Goal: Information Seeking & Learning: Learn about a topic

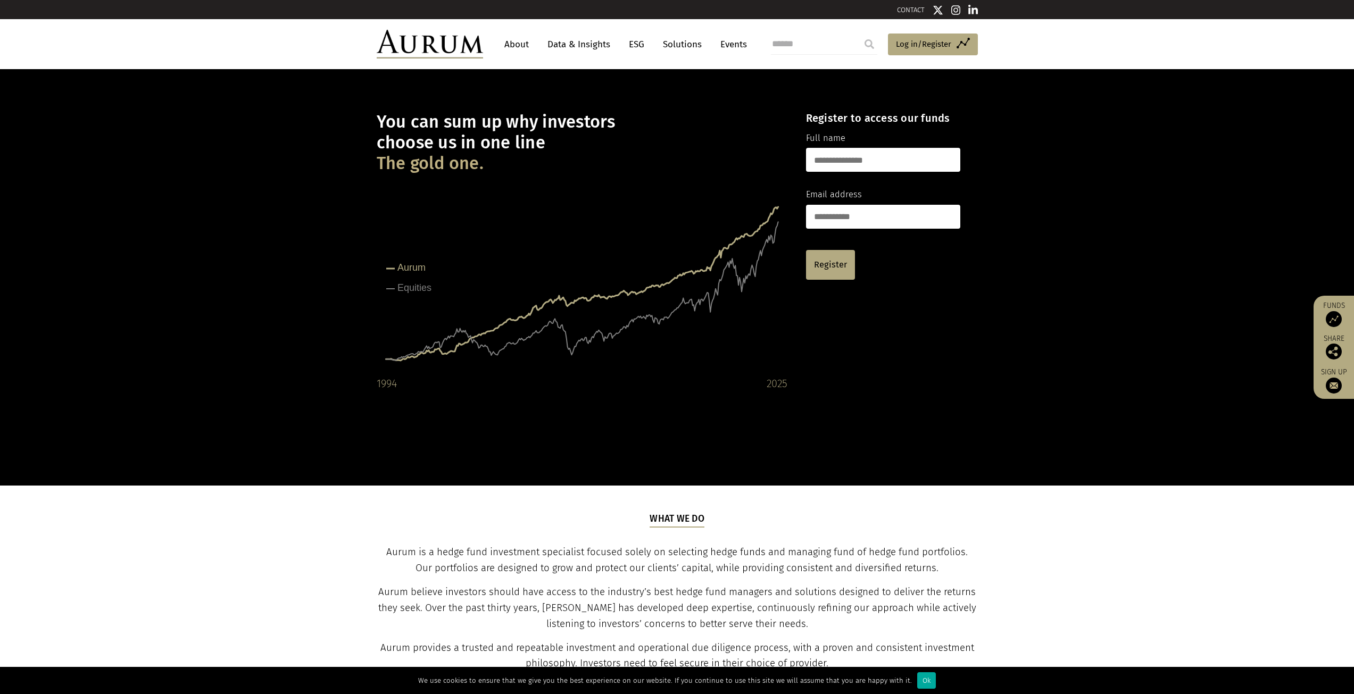
click at [626, 155] on h1 "You can sum up why investors choose us in one line The gold one." at bounding box center [582, 143] width 411 height 62
drag, startPoint x: 588, startPoint y: 44, endPoint x: 590, endPoint y: 52, distance: 8.1
click at [590, 44] on link "Data & Insights" at bounding box center [578, 45] width 73 height 20
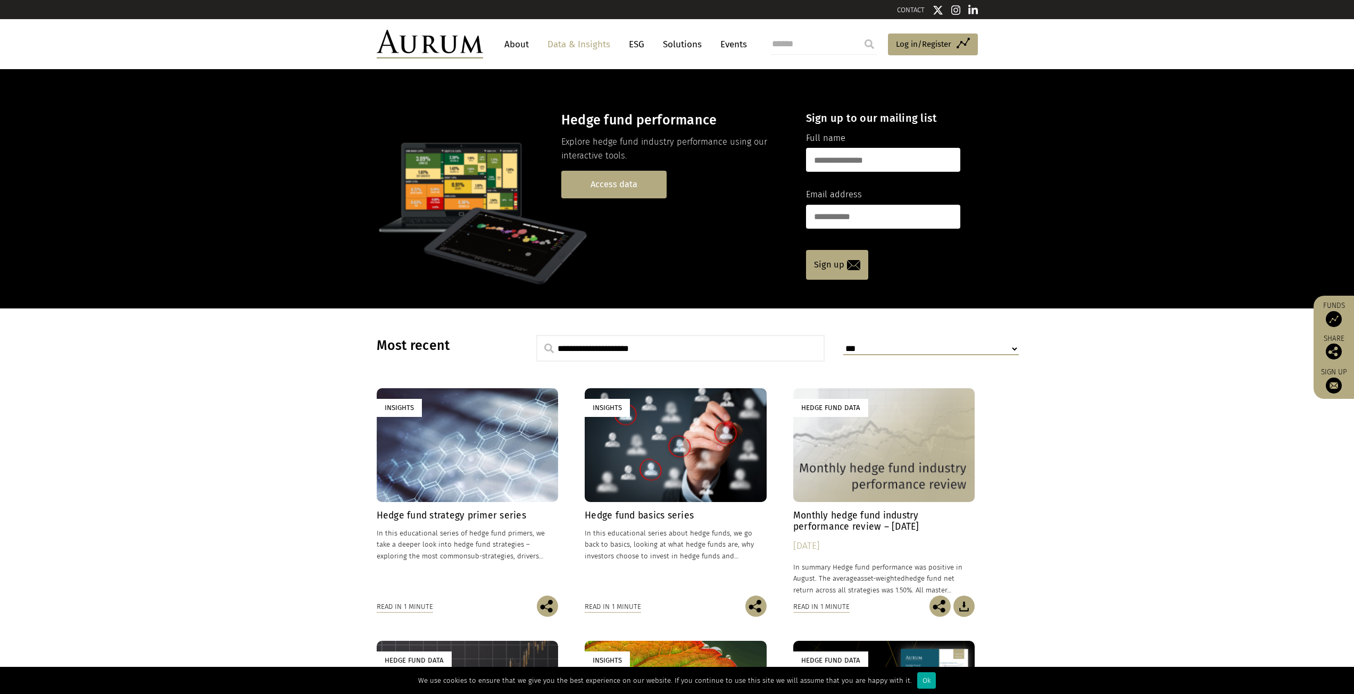
click at [627, 188] on link "Access data" at bounding box center [613, 184] width 105 height 27
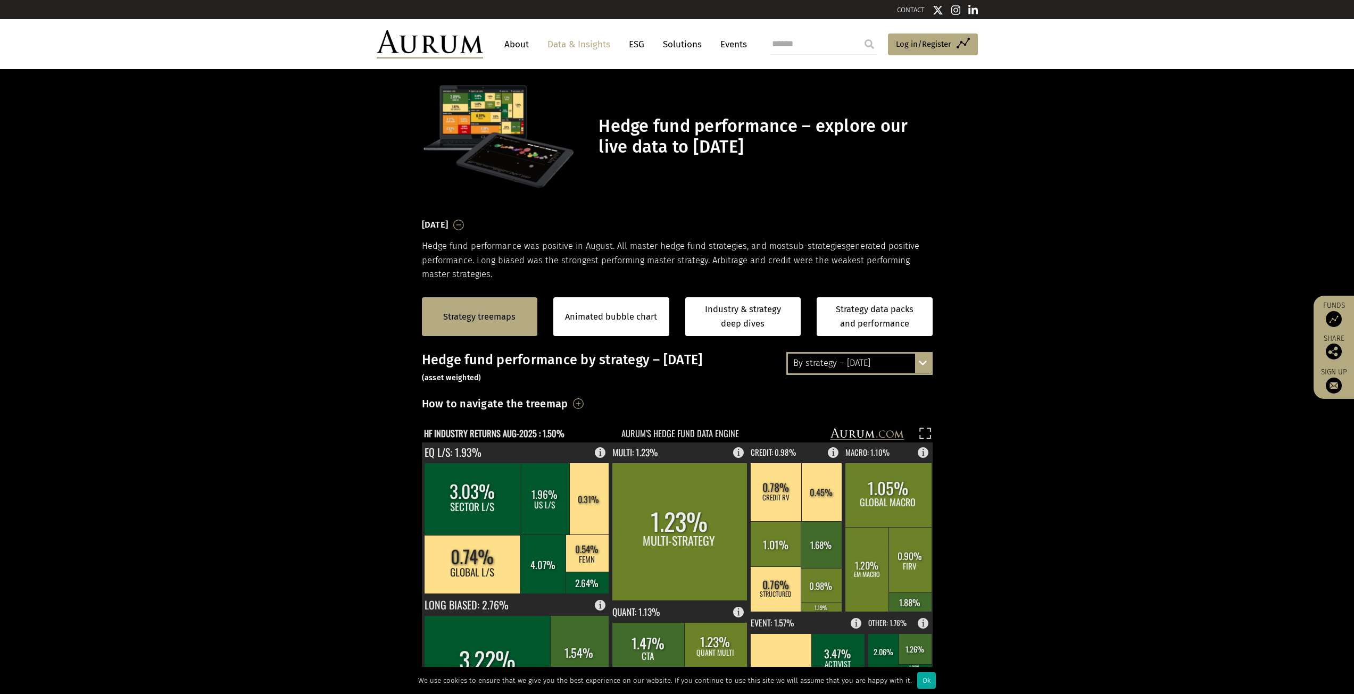
click at [1076, 305] on div "Strategy treemaps Animated bubble chart Industry & strategy deep dives Strategy…" at bounding box center [677, 316] width 1354 height 71
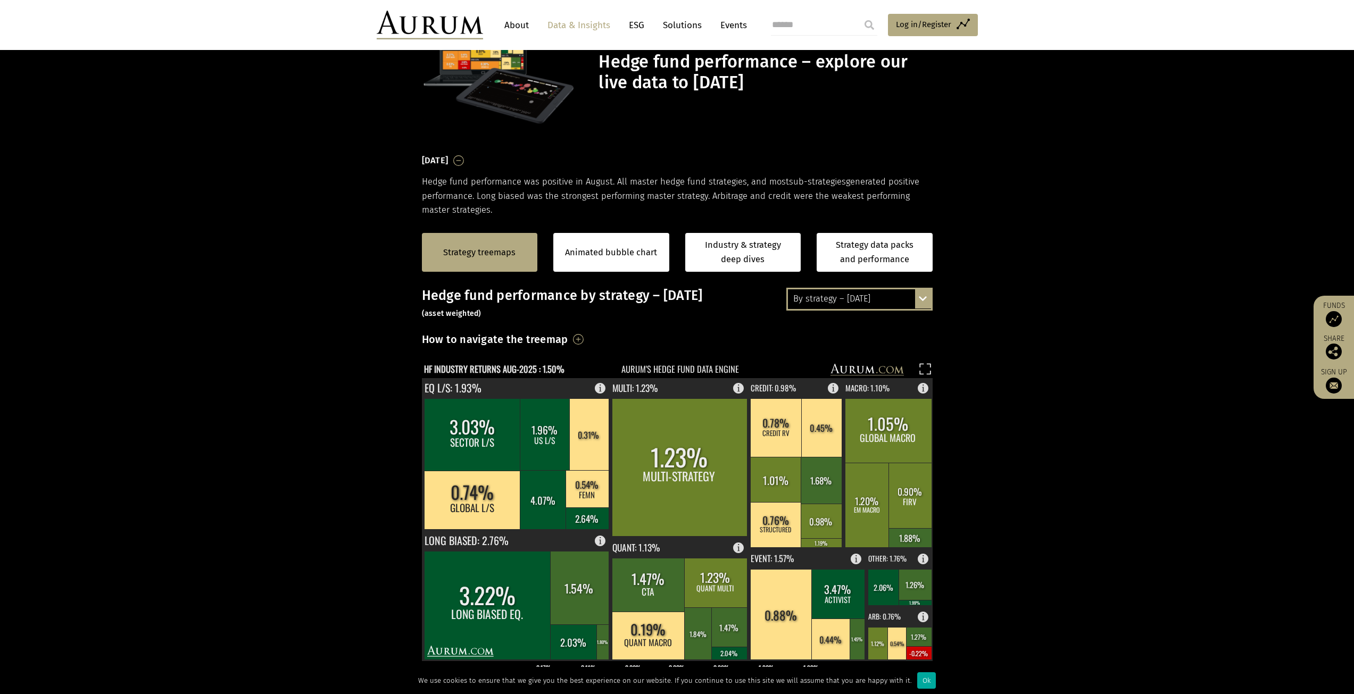
scroll to position [160, 0]
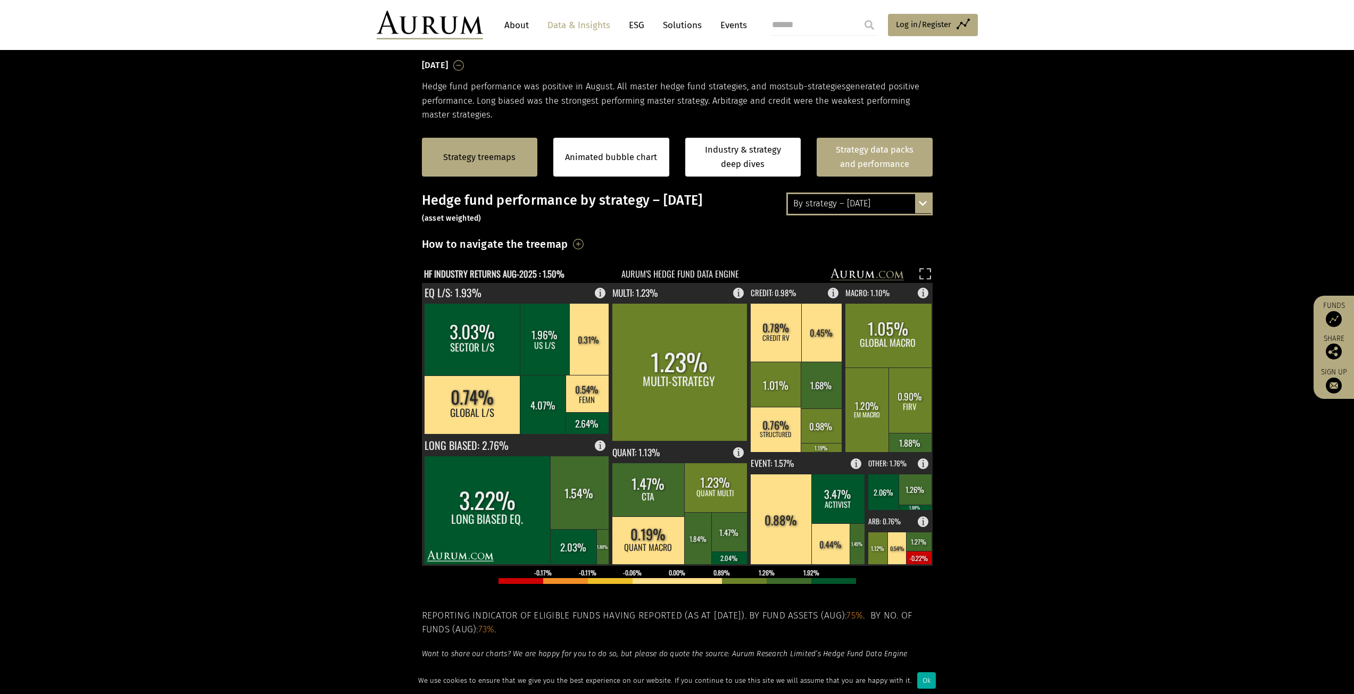
click at [900, 161] on link "Strategy data packs and performance" at bounding box center [875, 157] width 116 height 39
click at [481, 163] on link "Strategy treemaps" at bounding box center [479, 158] width 72 height 14
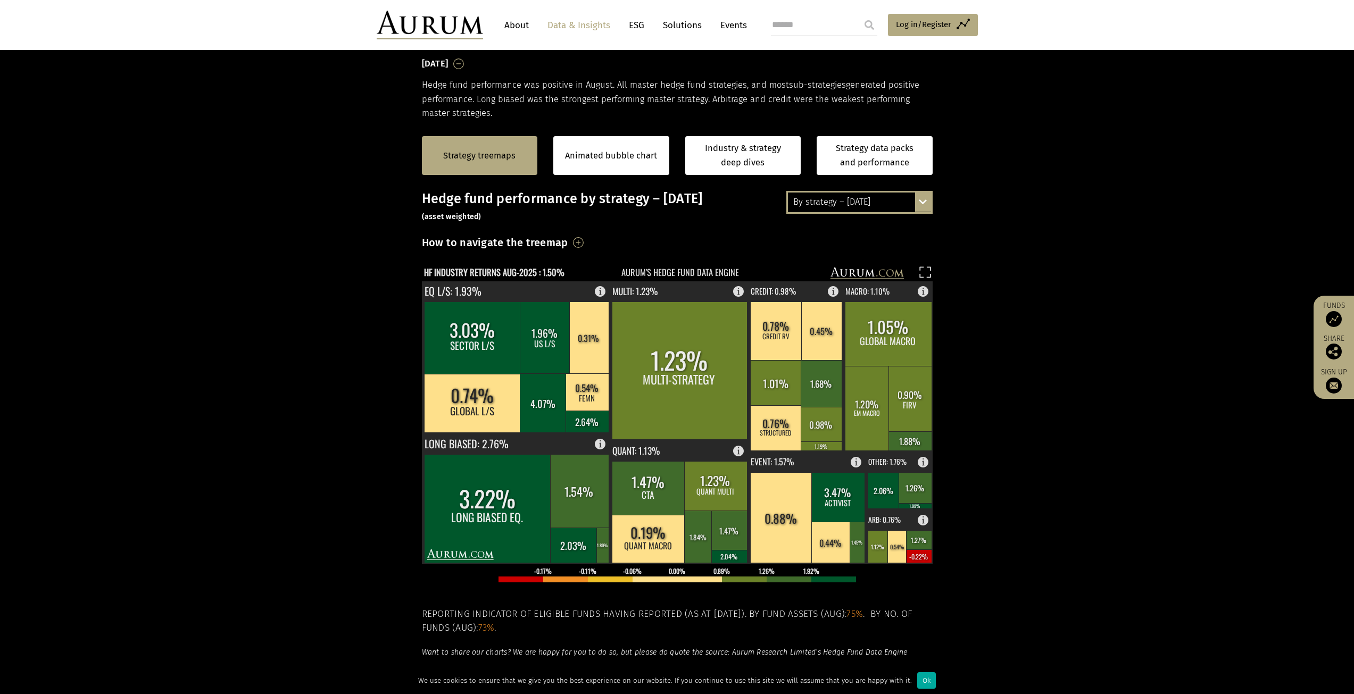
click at [989, 239] on section "Strategy treemaps Animated bubble chart Industry & strategy deep dives Strategy…" at bounding box center [677, 452] width 1354 height 665
click at [919, 195] on div "By strategy – August 2025 By strategy – August 2025 By strategy – year to date …" at bounding box center [859, 202] width 146 height 22
click at [1022, 225] on section "Strategy treemaps Animated bubble chart Industry & strategy deep dives Strategy…" at bounding box center [677, 452] width 1354 height 665
click at [1047, 272] on section "Strategy treemaps Animated bubble chart Industry & strategy deep dives Strategy…" at bounding box center [677, 452] width 1354 height 665
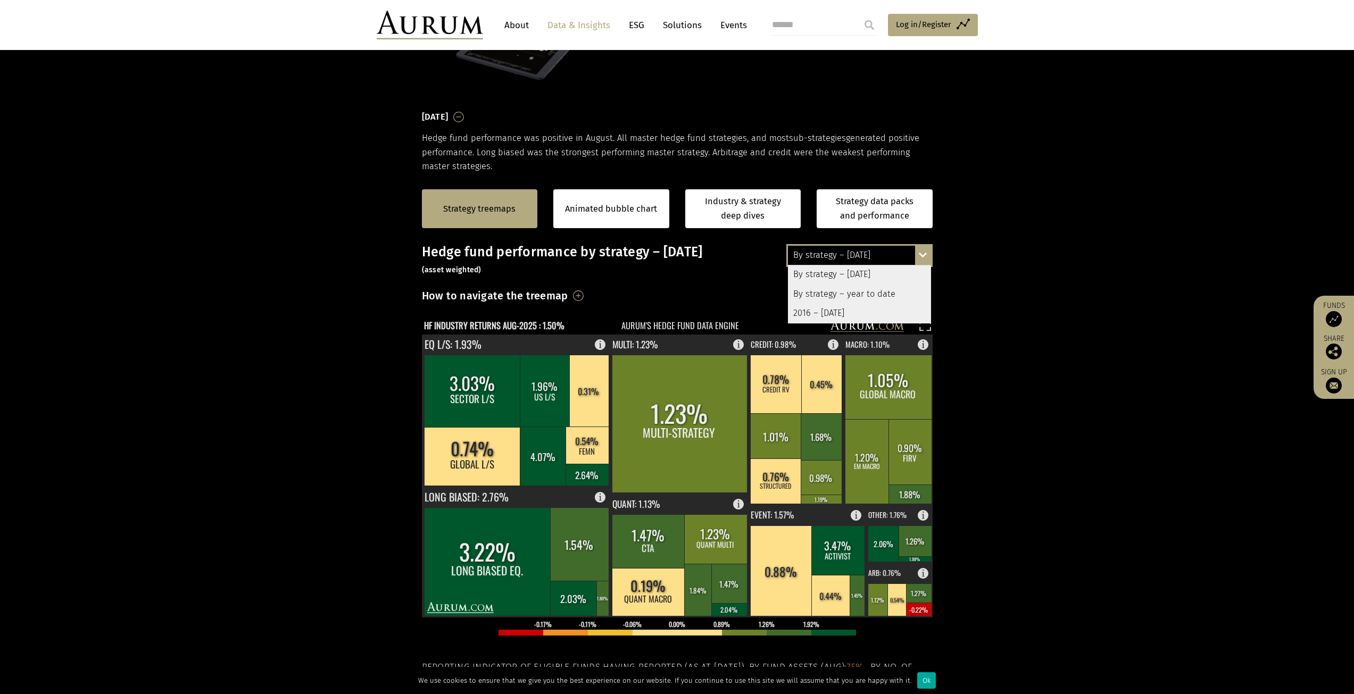
click at [582, 285] on div "Hedge fund performance by strategy – August 2025 (asset weighted) How to naviga…" at bounding box center [677, 514] width 511 height 541
click at [568, 295] on h3 "How to navigate the treemap" at bounding box center [495, 296] width 146 height 18
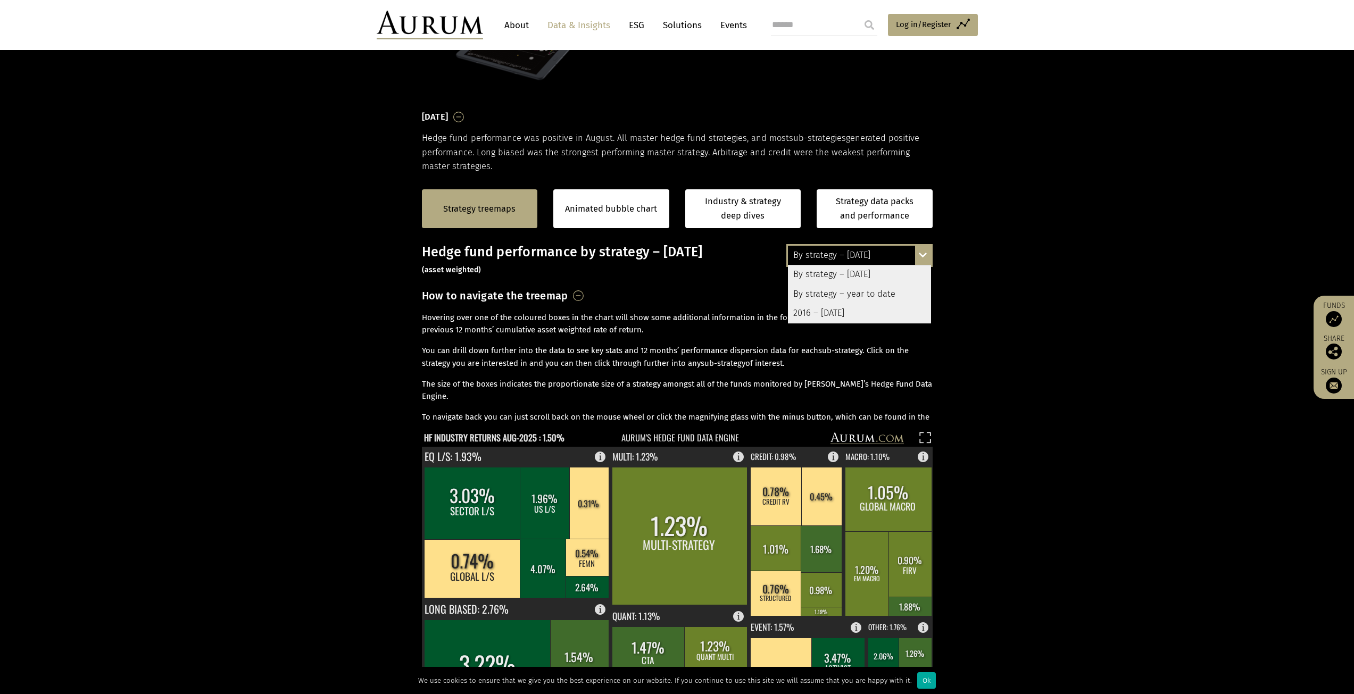
click at [583, 291] on div "How to navigate the treemap Hovering over one of the coloured boxes in the char…" at bounding box center [677, 355] width 511 height 137
click at [568, 291] on h3 "How to navigate the treemap" at bounding box center [495, 296] width 146 height 18
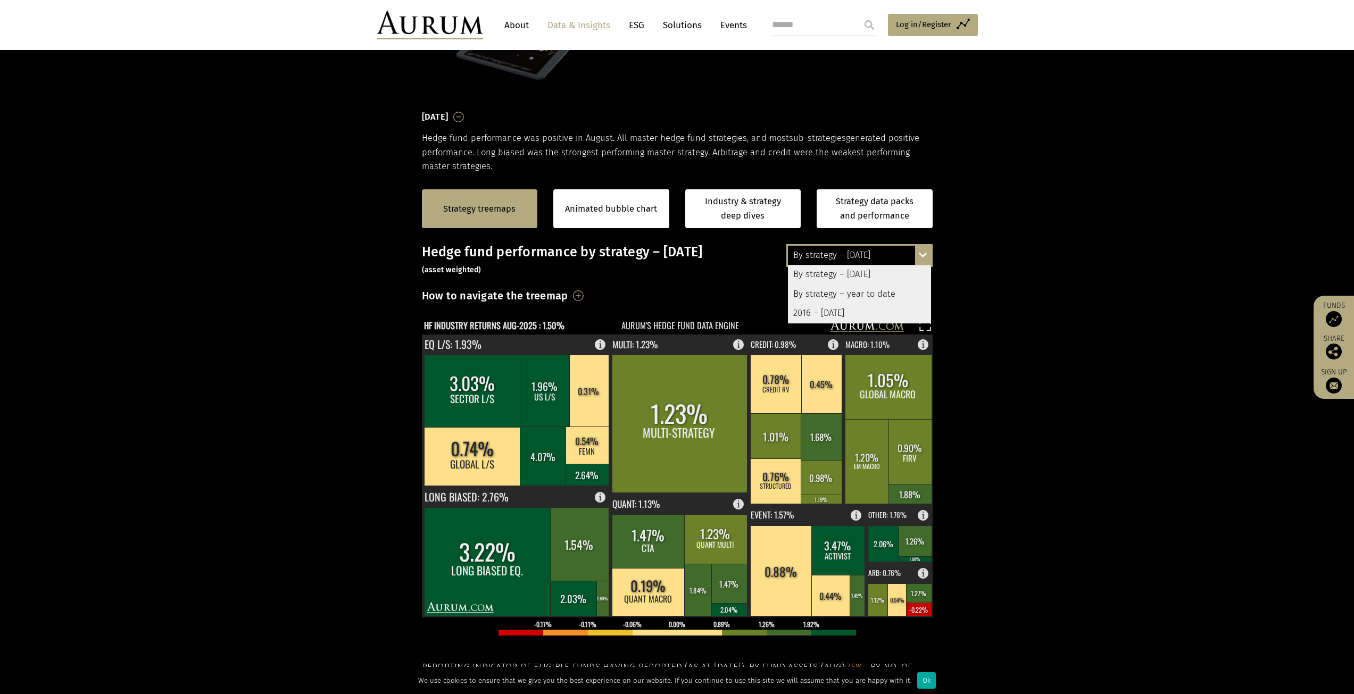
click at [657, 291] on div "How to navigate the treemap Hovering over one of the coloured boxes in the char…" at bounding box center [677, 299] width 511 height 25
click at [885, 255] on div "By strategy – [DATE]" at bounding box center [859, 255] width 143 height 19
click at [980, 280] on section "Strategy treemaps Animated bubble chart Industry & strategy deep dives Strategy…" at bounding box center [677, 505] width 1354 height 665
click at [919, 253] on div "By strategy – August 2025 By strategy – August 2025 By strategy – year to date …" at bounding box center [859, 255] width 146 height 22
click at [881, 289] on div "By strategy – year to date" at bounding box center [859, 294] width 143 height 19
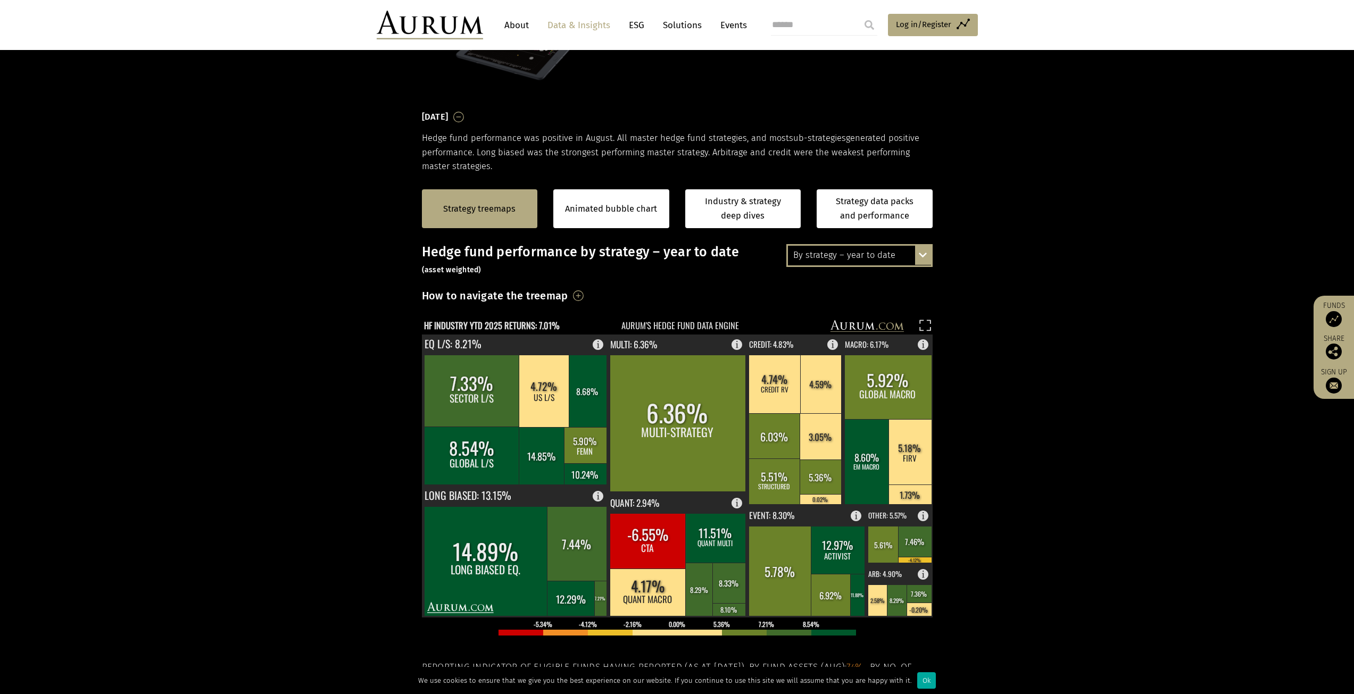
click at [1010, 289] on section "Strategy treemaps Animated bubble chart Industry & strategy deep dives Strategy…" at bounding box center [677, 505] width 1354 height 665
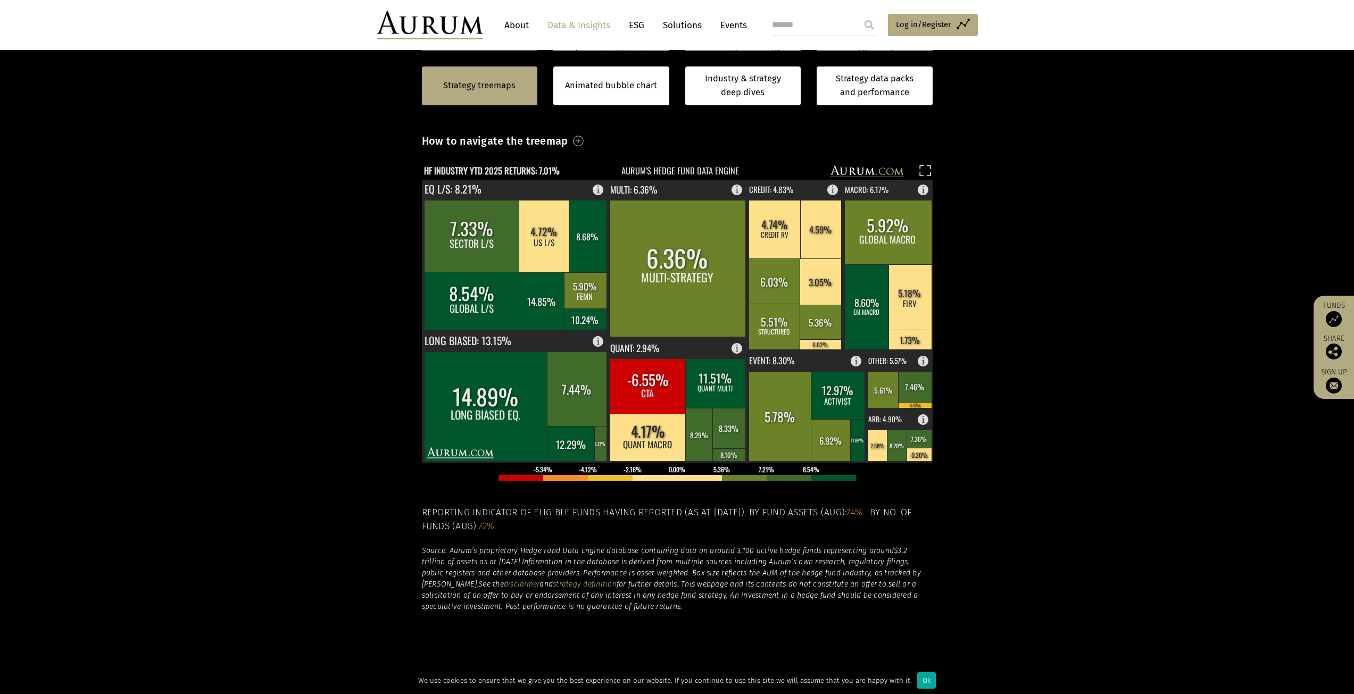
scroll to position [268, 0]
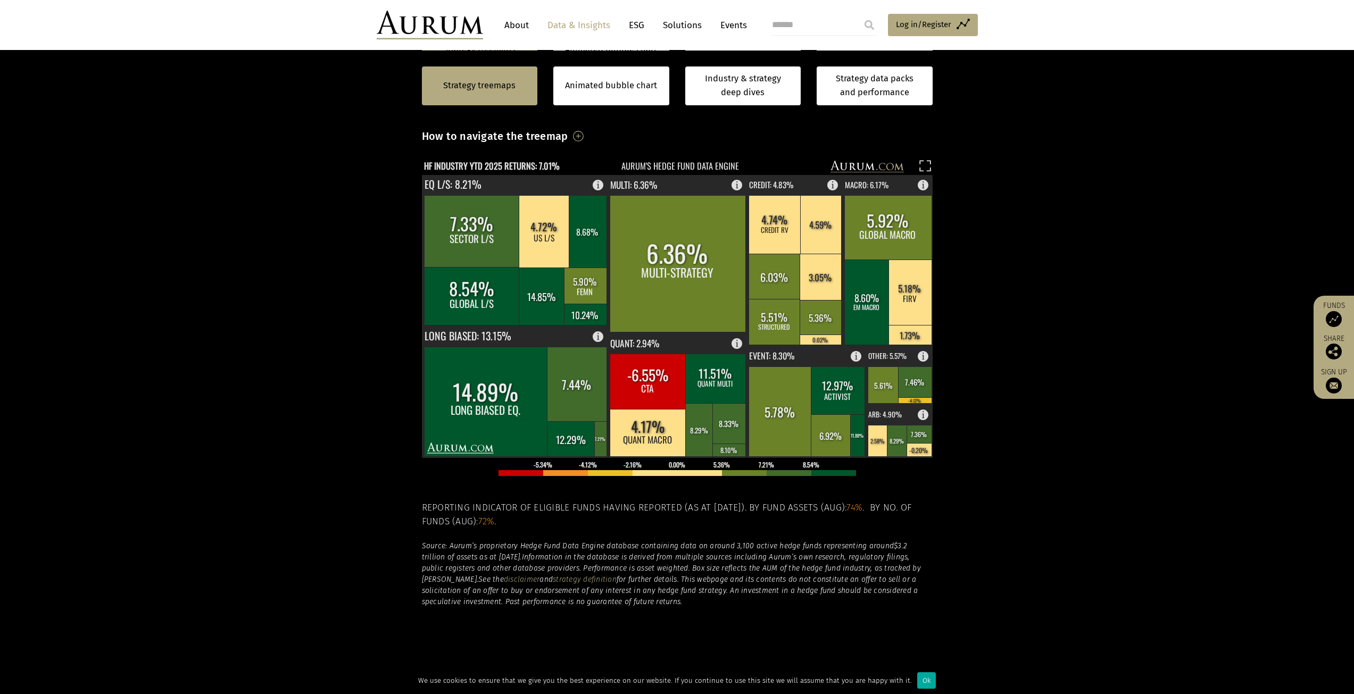
click at [1036, 337] on section "Strategy treemaps Animated bubble chart Industry & strategy deep dives Strategy…" at bounding box center [677, 346] width 1354 height 665
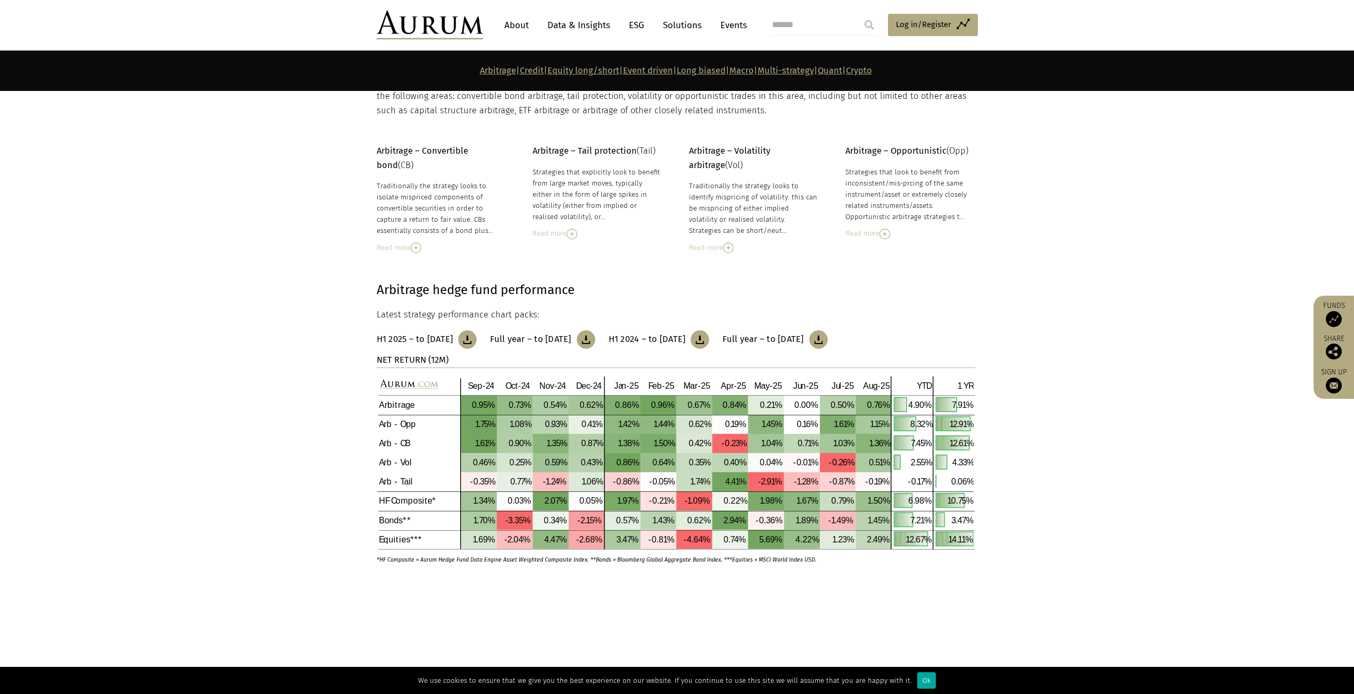
scroll to position [213, 0]
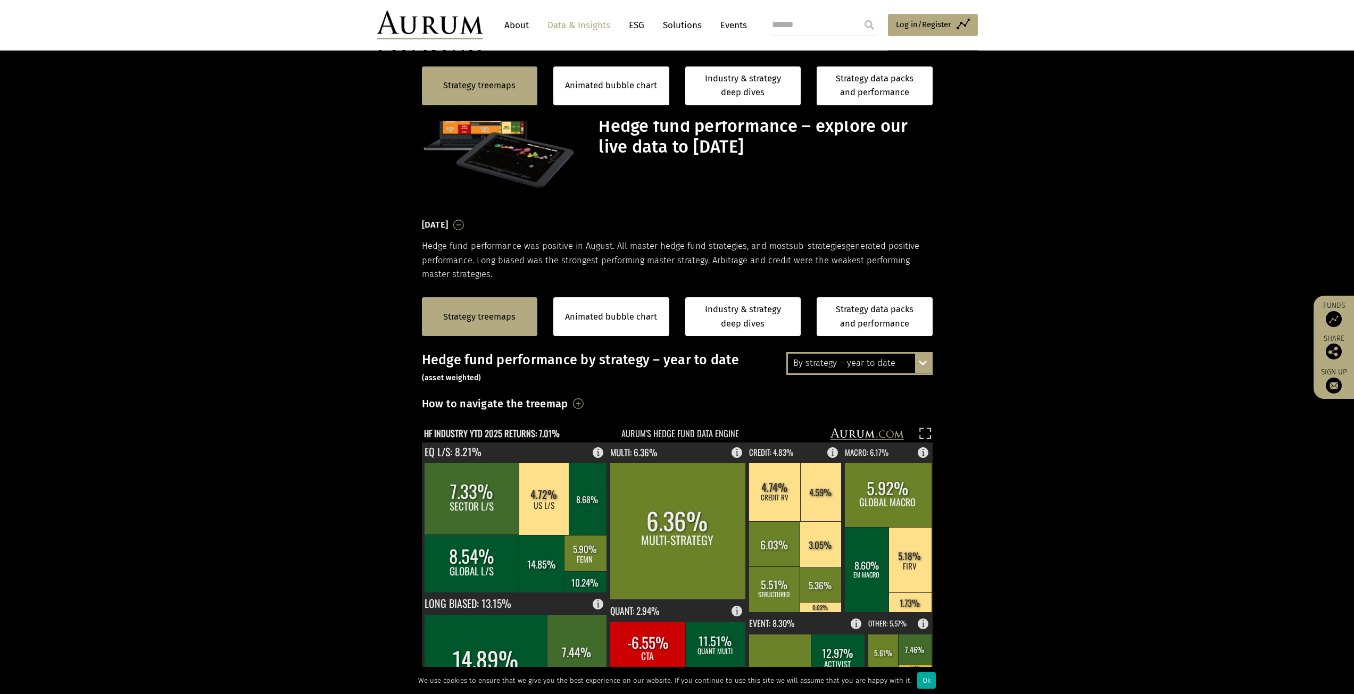
scroll to position [268, 0]
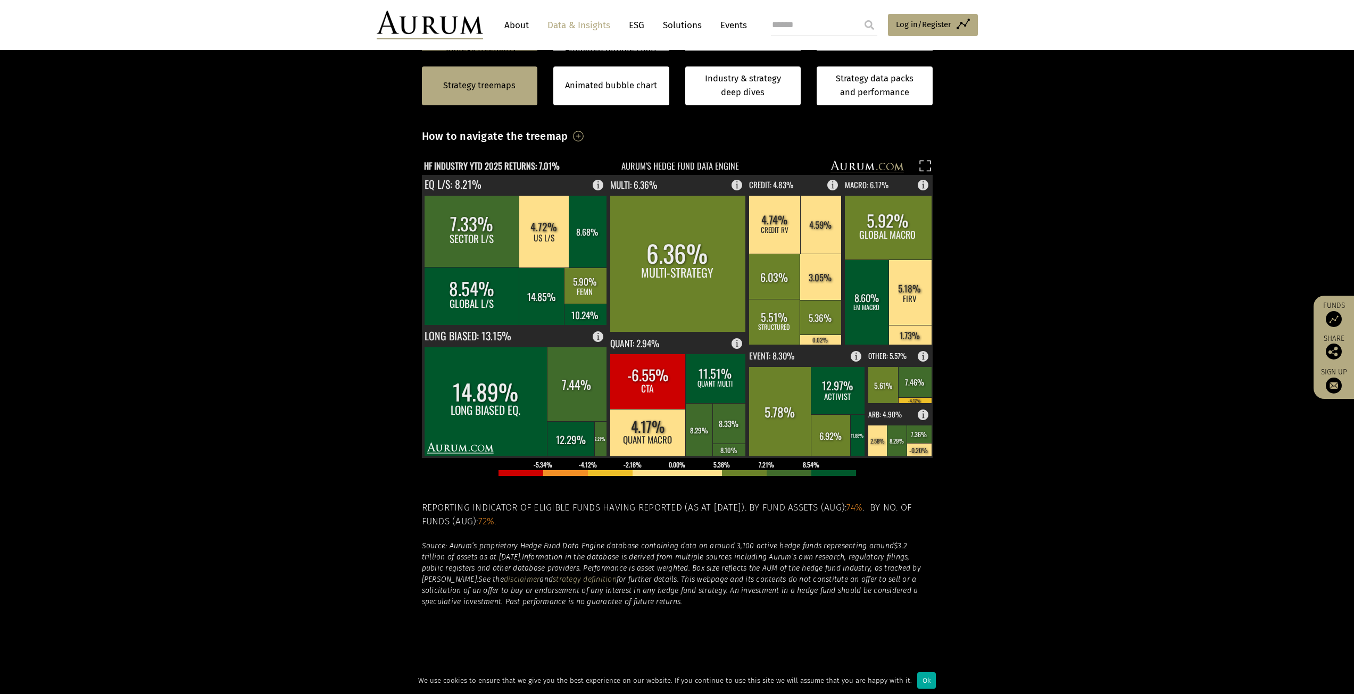
drag, startPoint x: 1243, startPoint y: 501, endPoint x: 1225, endPoint y: 499, distance: 18.7
click at [1243, 501] on section "Strategy treemaps Animated bubble chart Industry & strategy deep dives Strategy…" at bounding box center [677, 346] width 1354 height 665
drag, startPoint x: 1108, startPoint y: 380, endPoint x: 1092, endPoint y: 403, distance: 27.9
click at [1108, 380] on section "Strategy treemaps Animated bubble chart Industry & strategy deep dives Strategy…" at bounding box center [677, 346] width 1354 height 665
click at [998, 338] on section "Strategy treemaps Animated bubble chart Industry & strategy deep dives Strategy…" at bounding box center [677, 346] width 1354 height 665
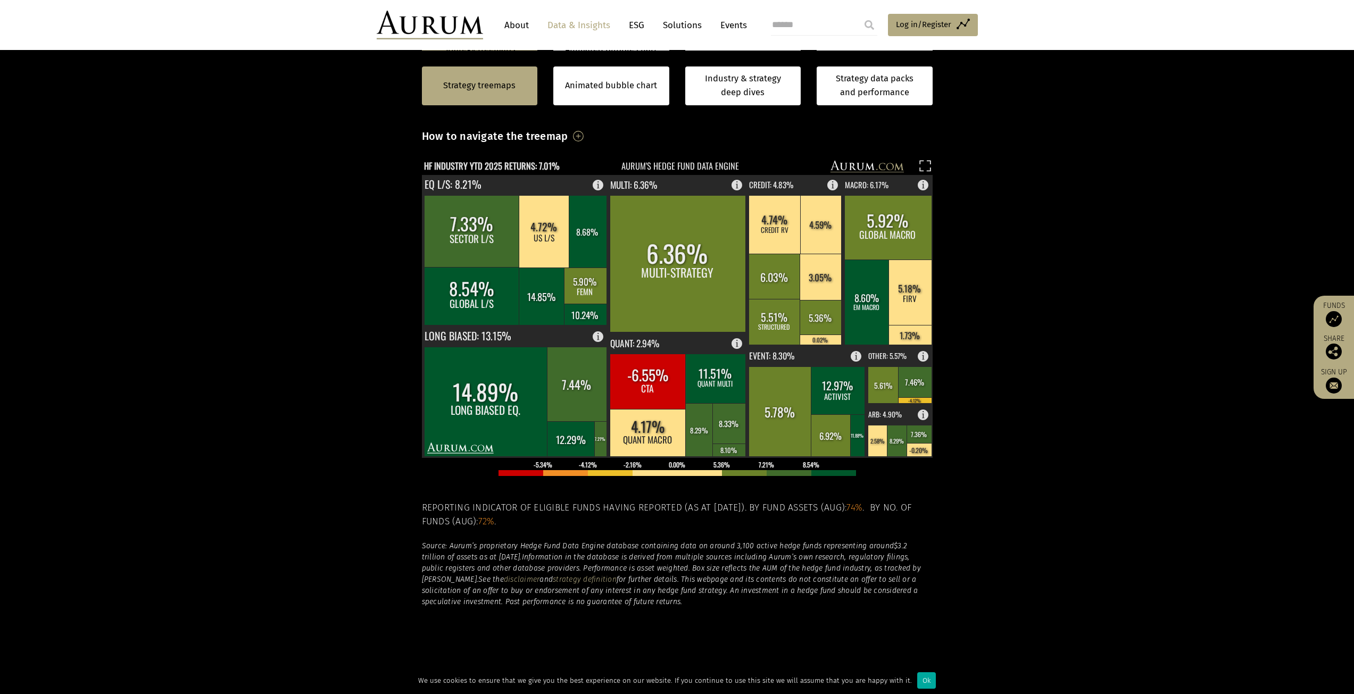
click at [1068, 278] on section "Strategy treemaps Animated bubble chart Industry & strategy deep dives Strategy…" at bounding box center [677, 346] width 1354 height 665
click at [1119, 263] on section "Strategy treemaps Animated bubble chart Industry & strategy deep dives Strategy…" at bounding box center [677, 346] width 1354 height 665
click at [354, 239] on section "Strategy treemaps Animated bubble chart Industry & strategy deep dives Strategy…" at bounding box center [677, 346] width 1354 height 665
